Goal: Transaction & Acquisition: Subscribe to service/newsletter

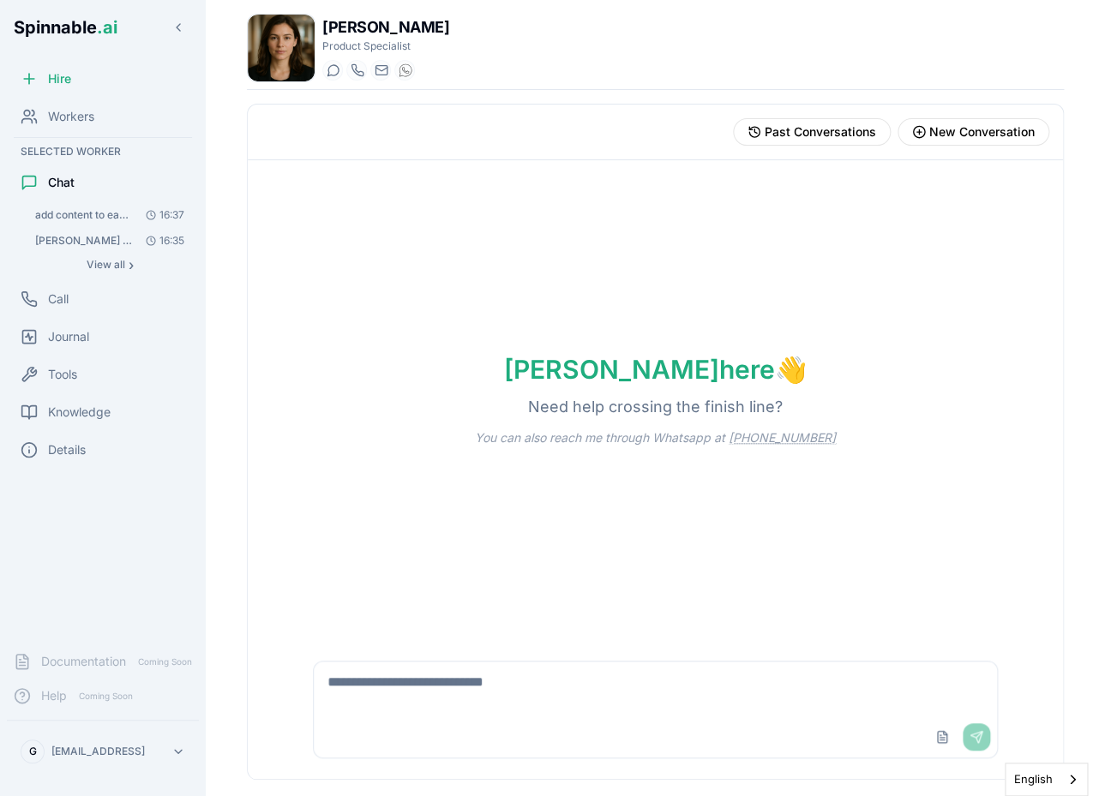
click at [87, 83] on div "Hire" at bounding box center [103, 79] width 192 height 34
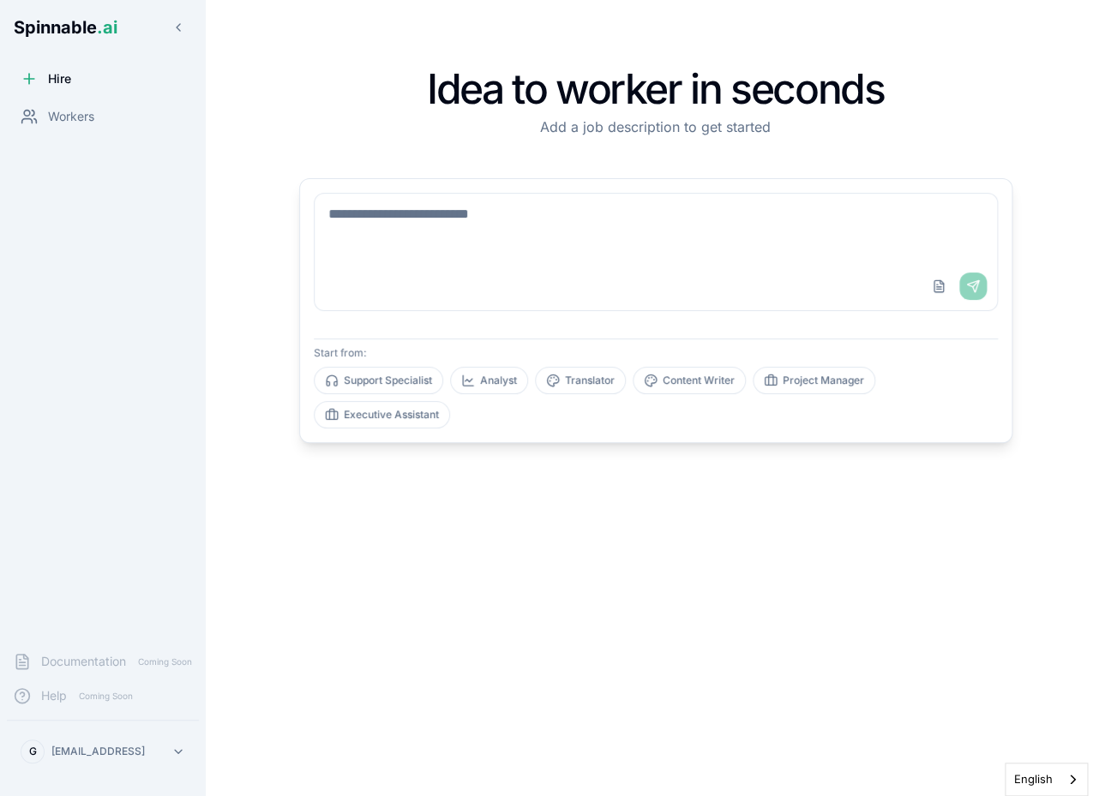
click at [530, 210] on textarea at bounding box center [656, 228] width 682 height 69
click at [534, 203] on textarea at bounding box center [656, 228] width 682 height 69
click at [530, 213] on textarea at bounding box center [656, 228] width 682 height 69
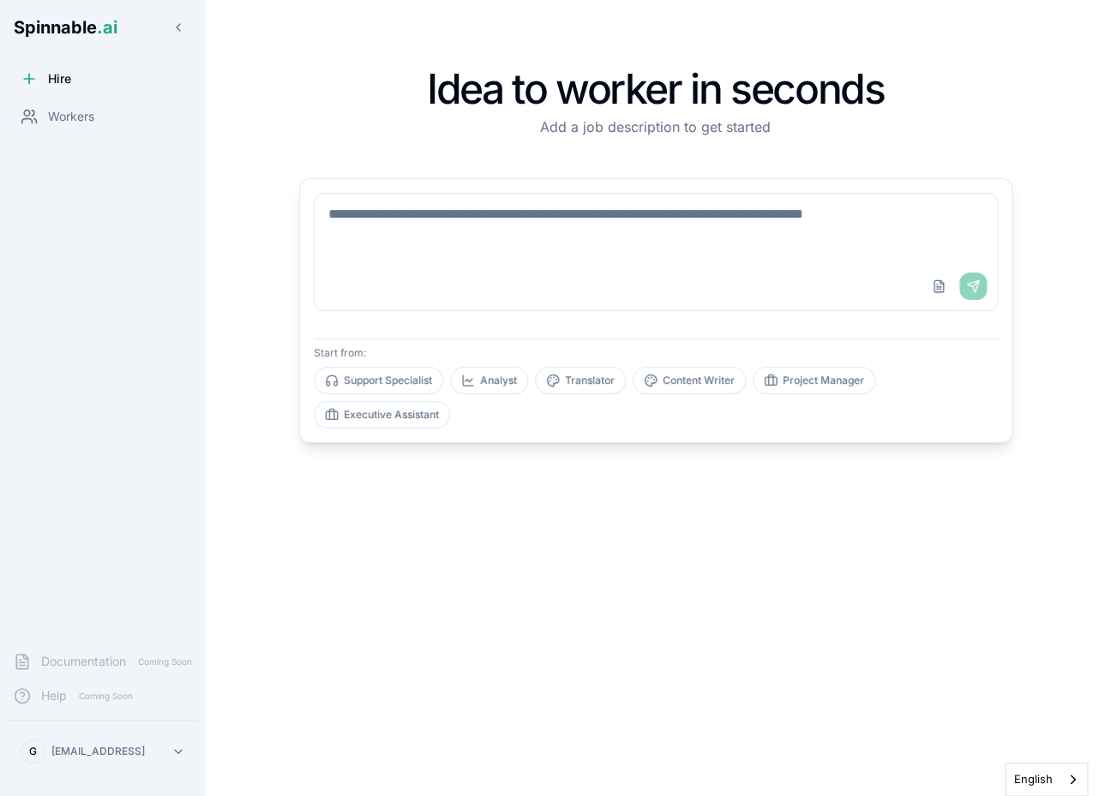
click at [530, 213] on textarea at bounding box center [656, 228] width 682 height 69
click at [547, 572] on div "Idea to worker in seconds Add a job description to get started Upload File Send…" at bounding box center [656, 397] width 768 height 741
click at [491, 207] on textarea at bounding box center [656, 228] width 682 height 69
click at [485, 217] on textarea at bounding box center [656, 228] width 682 height 69
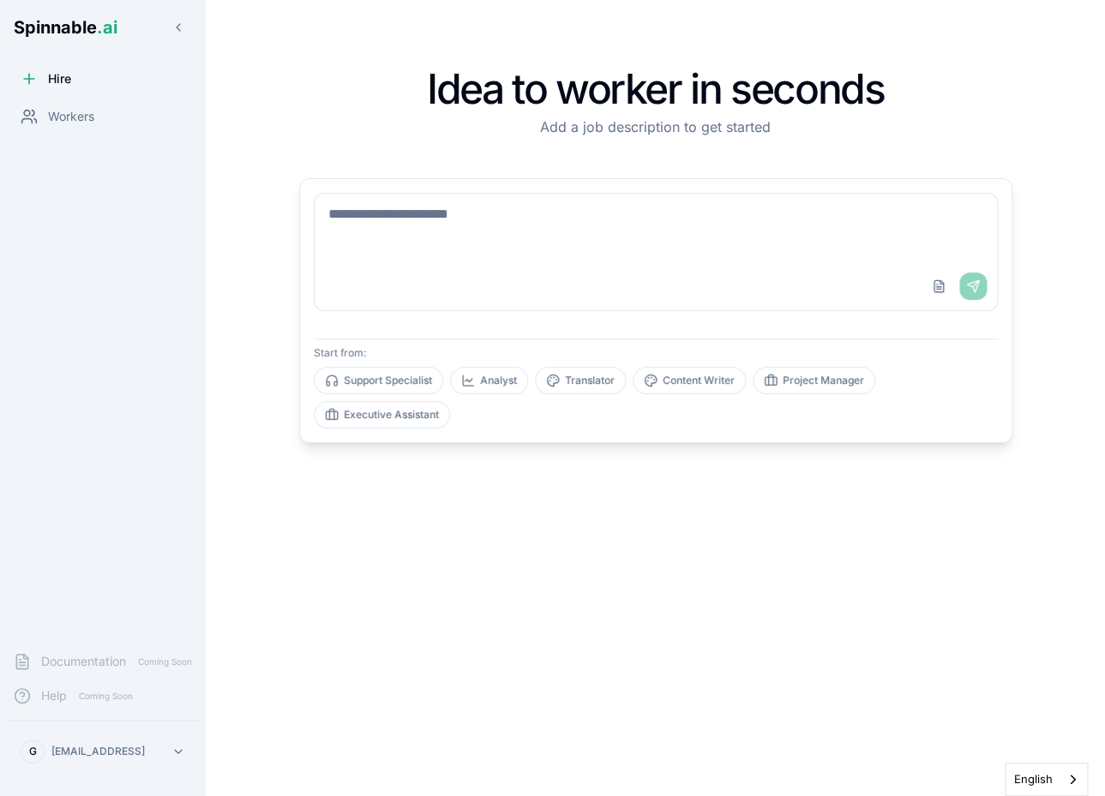
click at [485, 217] on textarea at bounding box center [656, 228] width 682 height 69
click at [534, 539] on div "Idea to worker in seconds Add a job description to get started Upload File Send…" at bounding box center [656, 397] width 768 height 741
click at [523, 208] on textarea at bounding box center [656, 228] width 682 height 69
click at [553, 170] on div "Idea to worker in seconds Add a job description to get started Upload File Send…" at bounding box center [656, 397] width 768 height 741
click at [517, 249] on textarea at bounding box center [656, 228] width 682 height 69
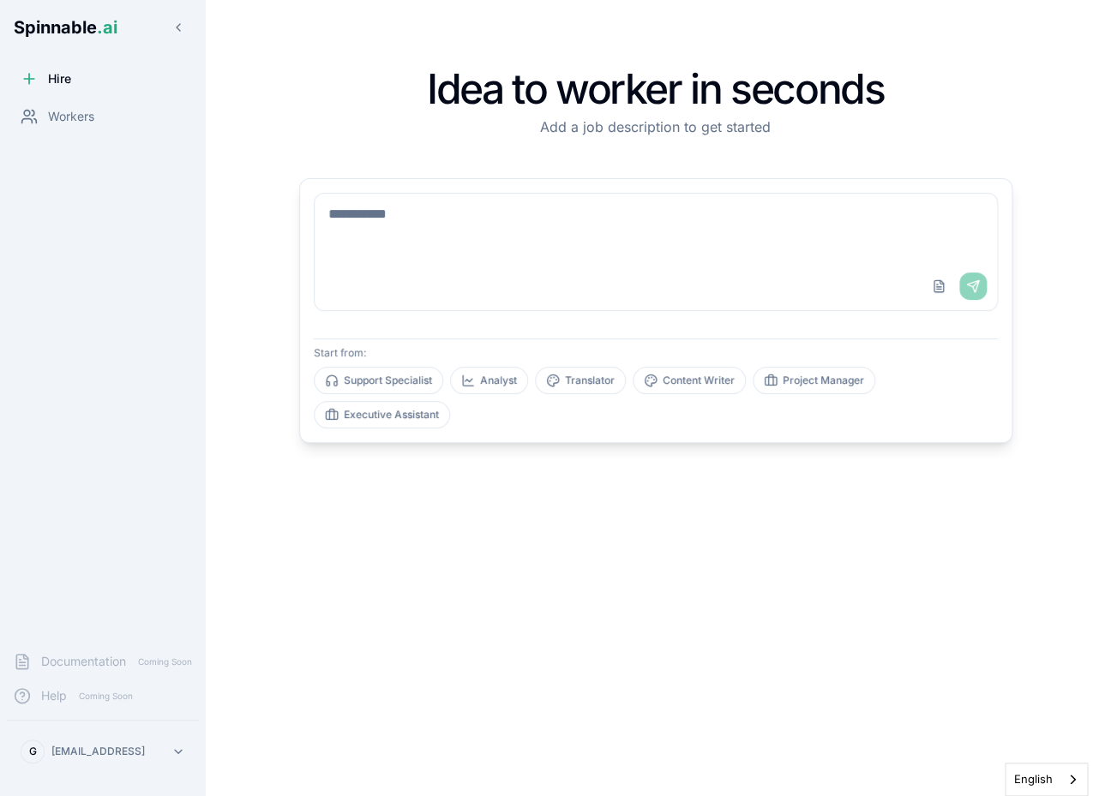
click at [805, 565] on div "Idea to worker in seconds Add a job description to get started Upload File Send…" at bounding box center [656, 397] width 768 height 741
click at [686, 217] on textarea at bounding box center [656, 228] width 682 height 69
click at [689, 493] on div "Idea to worker in seconds Add a job description to get started Upload File Send…" at bounding box center [656, 397] width 768 height 741
click at [668, 208] on textarea at bounding box center [656, 228] width 682 height 69
click at [698, 468] on div "Idea to worker in seconds Add a job description to get started Upload File Send…" at bounding box center [656, 397] width 768 height 741
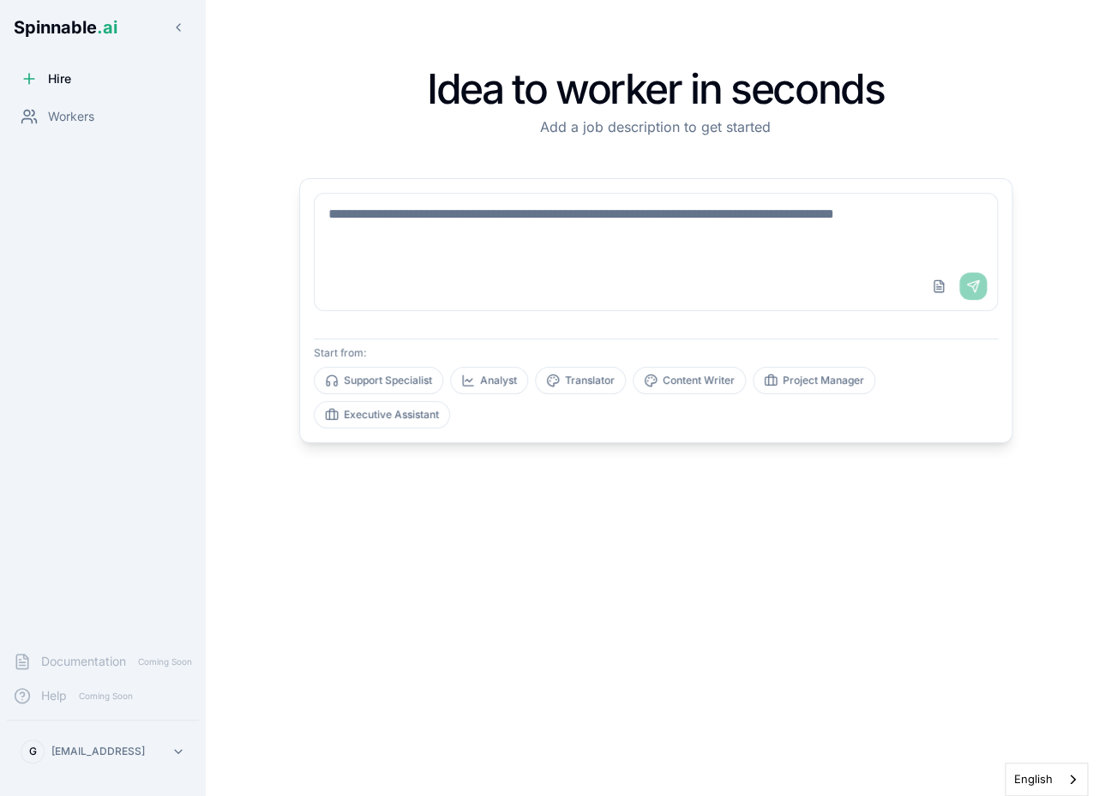
click at [675, 221] on textarea at bounding box center [656, 228] width 682 height 69
click at [123, 744] on html "Spinnable .ai Hire Workers Documentation Coming Soon Help Coming Soon G gil@spi…" at bounding box center [552, 398] width 1105 height 796
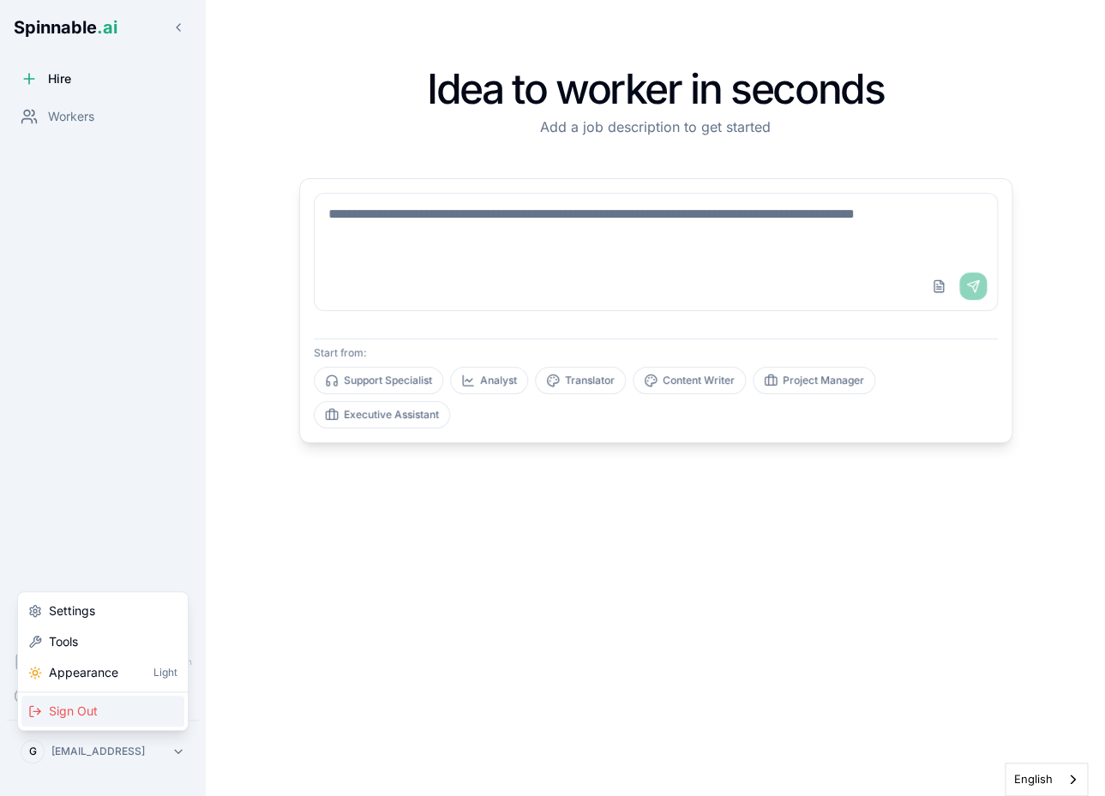
click at [135, 717] on div "Sign Out" at bounding box center [102, 711] width 163 height 31
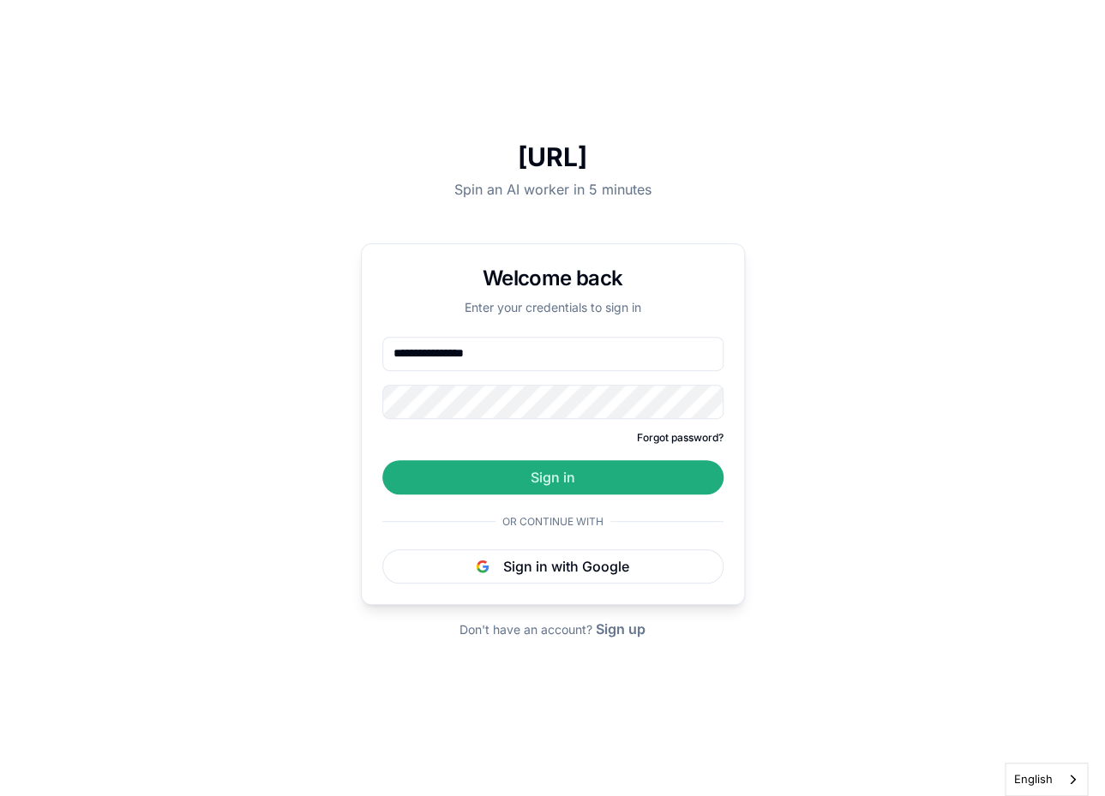
click at [609, 640] on div "**********" at bounding box center [553, 441] width 384 height 428
click at [622, 630] on button "Sign up" at bounding box center [621, 629] width 50 height 21
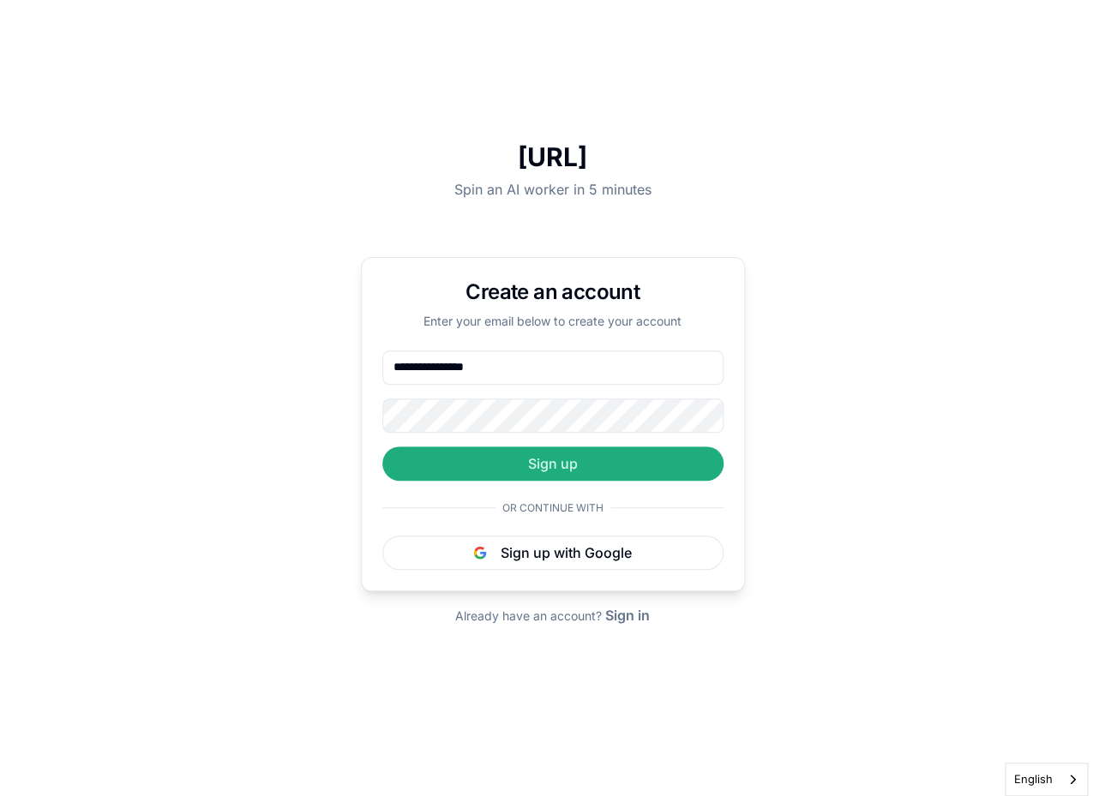
click at [536, 371] on input "**********" at bounding box center [552, 367] width 341 height 34
click at [410, 368] on input "**********" at bounding box center [552, 367] width 341 height 34
type input "**********"
click at [594, 466] on button "Sign up" at bounding box center [552, 463] width 341 height 34
click at [513, 476] on button "Sign up" at bounding box center [552, 463] width 341 height 34
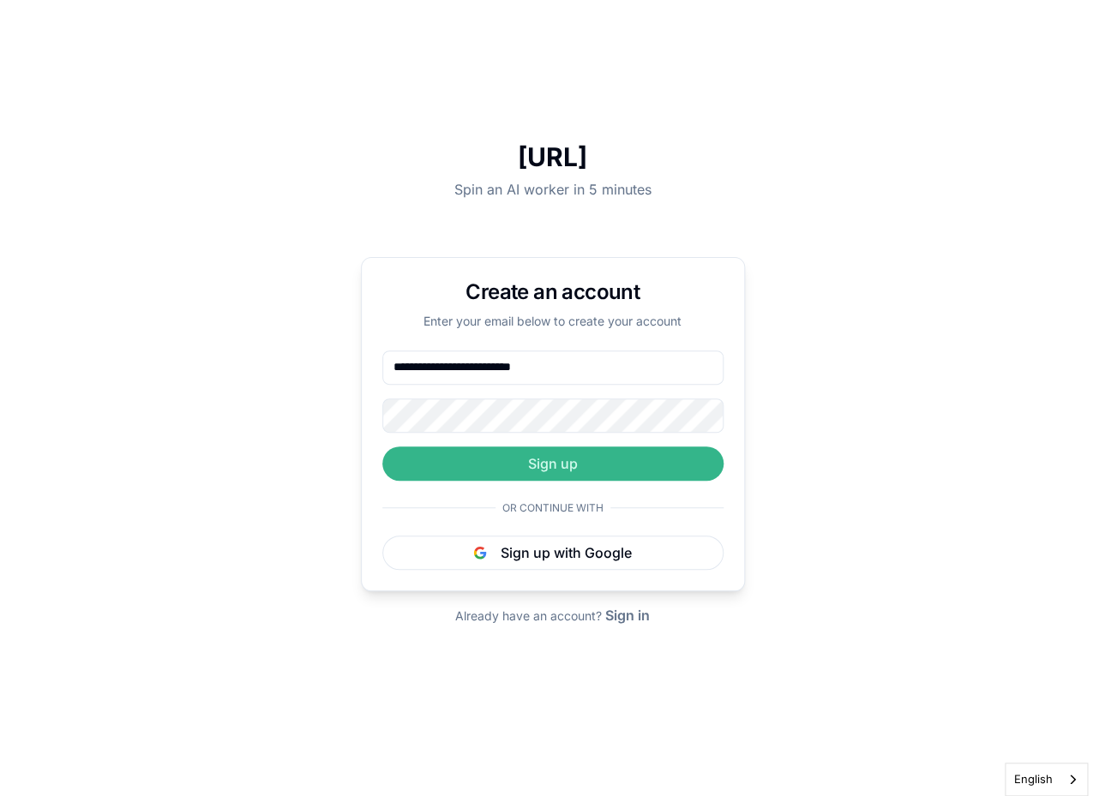
click at [512, 467] on button "Sign up" at bounding box center [552, 463] width 341 height 34
